Goal: Information Seeking & Learning: Learn about a topic

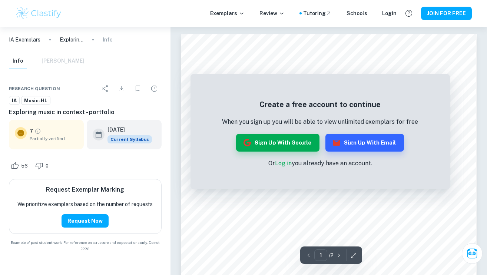
click at [287, 162] on link "Log in" at bounding box center [283, 163] width 17 height 7
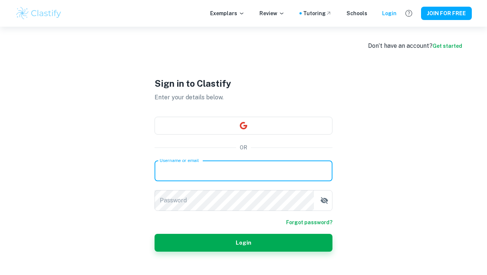
click at [270, 169] on input "Username or email" at bounding box center [244, 170] width 178 height 21
type input "davidlingchenzi@hotmail.com"
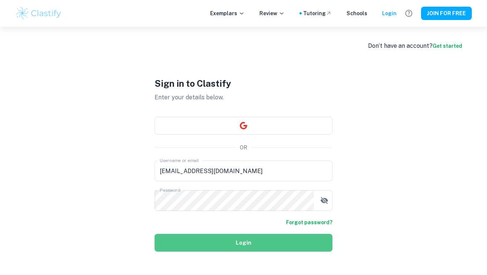
click at [225, 235] on button "Login" at bounding box center [244, 243] width 178 height 18
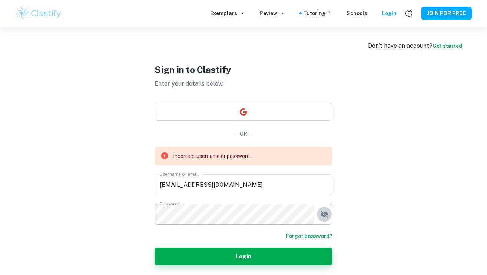
click at [328, 217] on icon "button" at bounding box center [324, 214] width 9 height 9
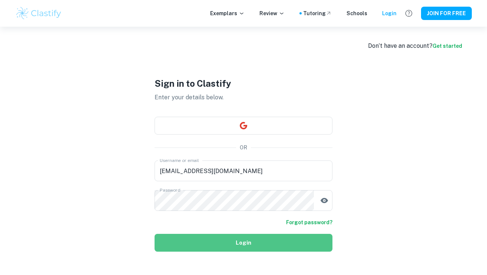
click at [238, 241] on button "Login" at bounding box center [244, 243] width 178 height 18
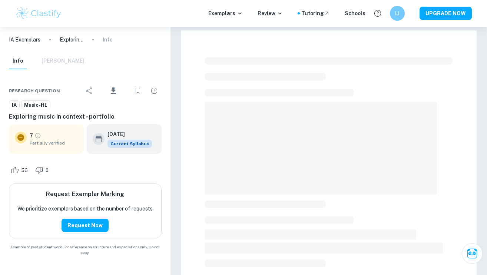
click at [447, 150] on div at bounding box center [329, 270] width 248 height 433
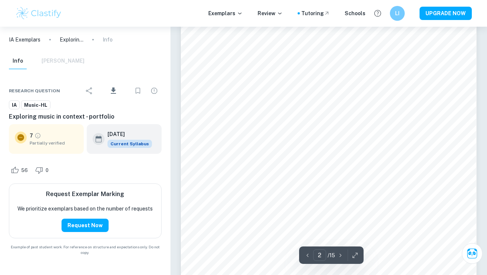
scroll to position [506, 0]
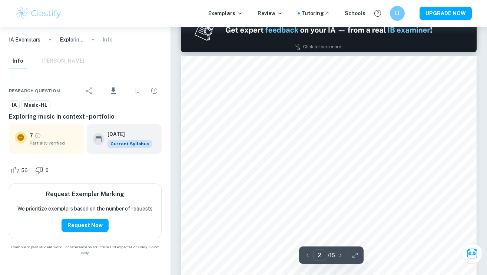
type input "1"
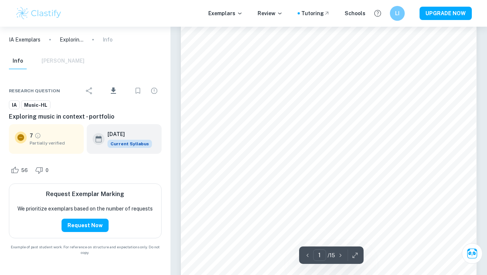
scroll to position [40, 0]
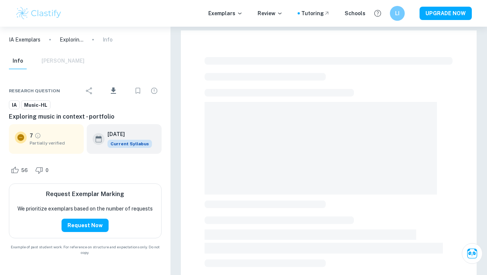
click at [445, 75] on div at bounding box center [329, 270] width 248 height 433
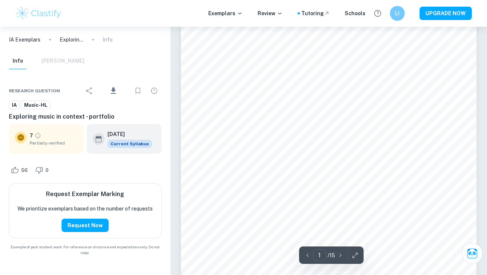
scroll to position [59, 0]
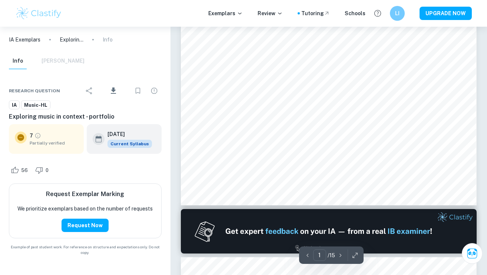
type input "2"
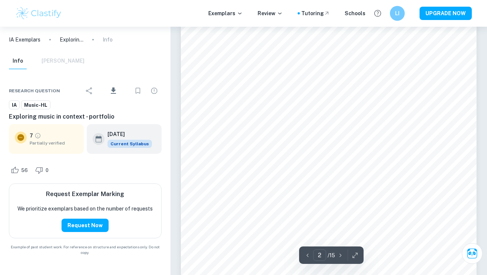
scroll to position [504, 0]
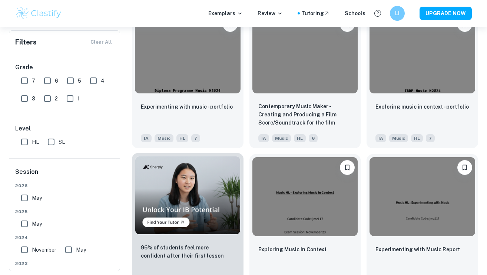
scroll to position [325, 0]
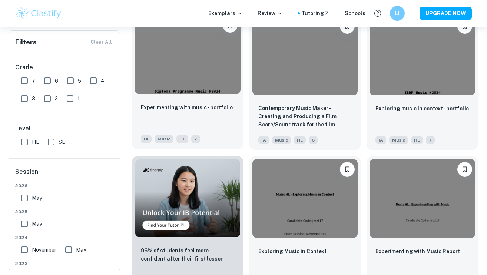
click at [195, 82] on img at bounding box center [188, 54] width 106 height 79
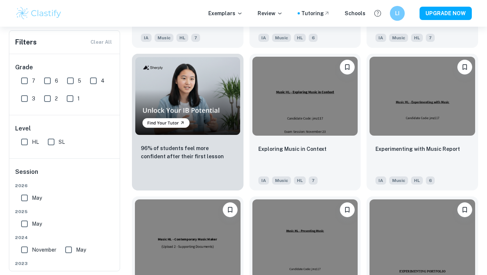
scroll to position [427, 0]
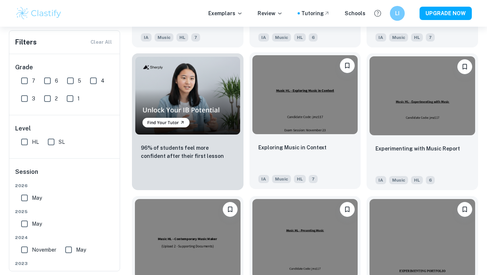
click at [329, 112] on img at bounding box center [305, 94] width 106 height 79
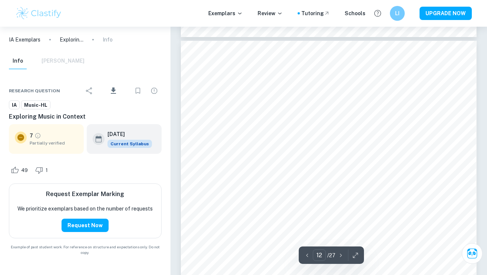
scroll to position [4778, 0]
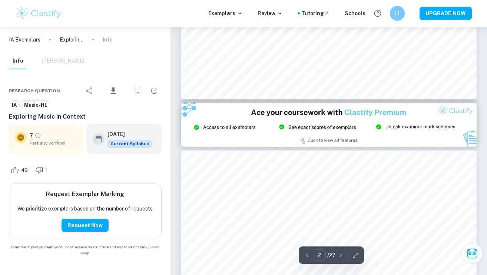
type input "3"
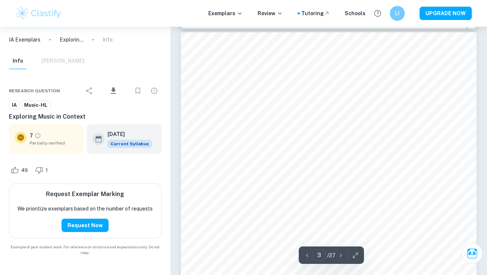
scroll to position [941, 0]
